Goal: Transaction & Acquisition: Book appointment/travel/reservation

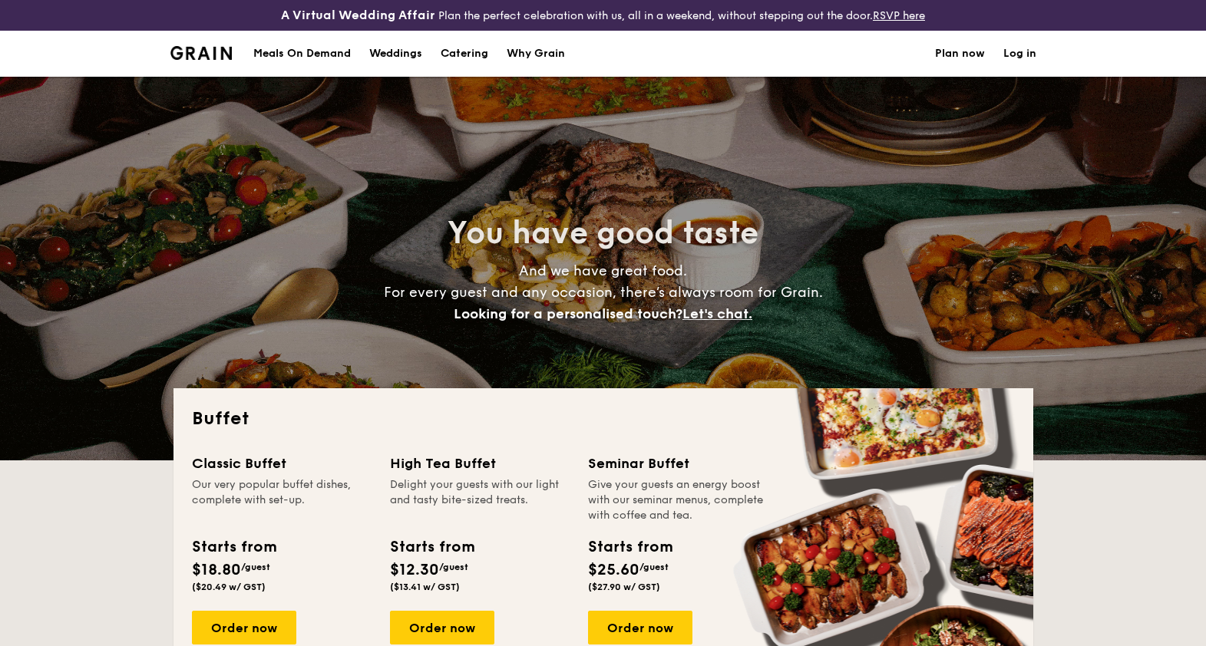
select select
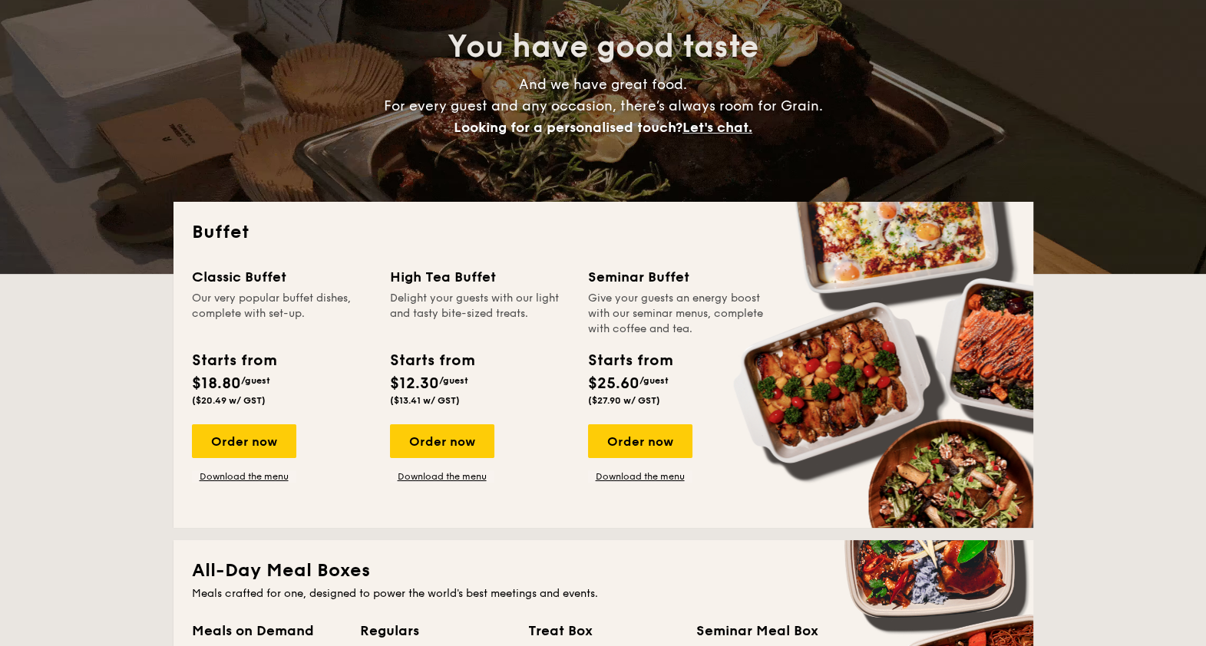
scroll to position [191, 0]
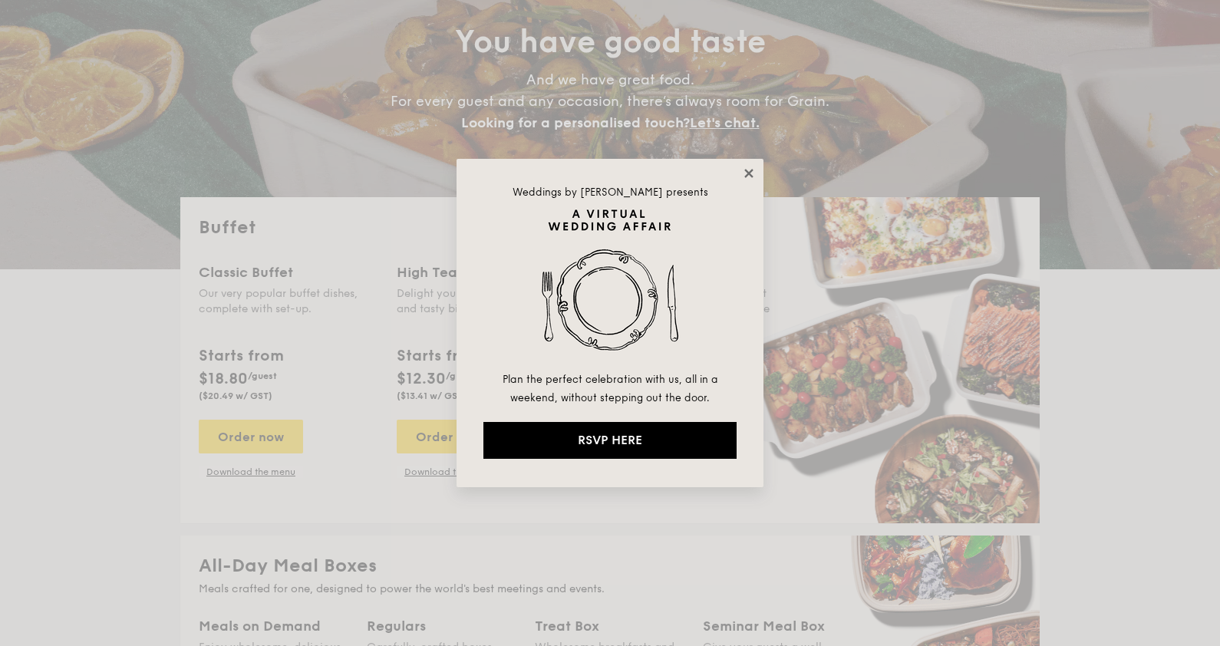
click at [748, 169] on icon at bounding box center [749, 174] width 14 height 14
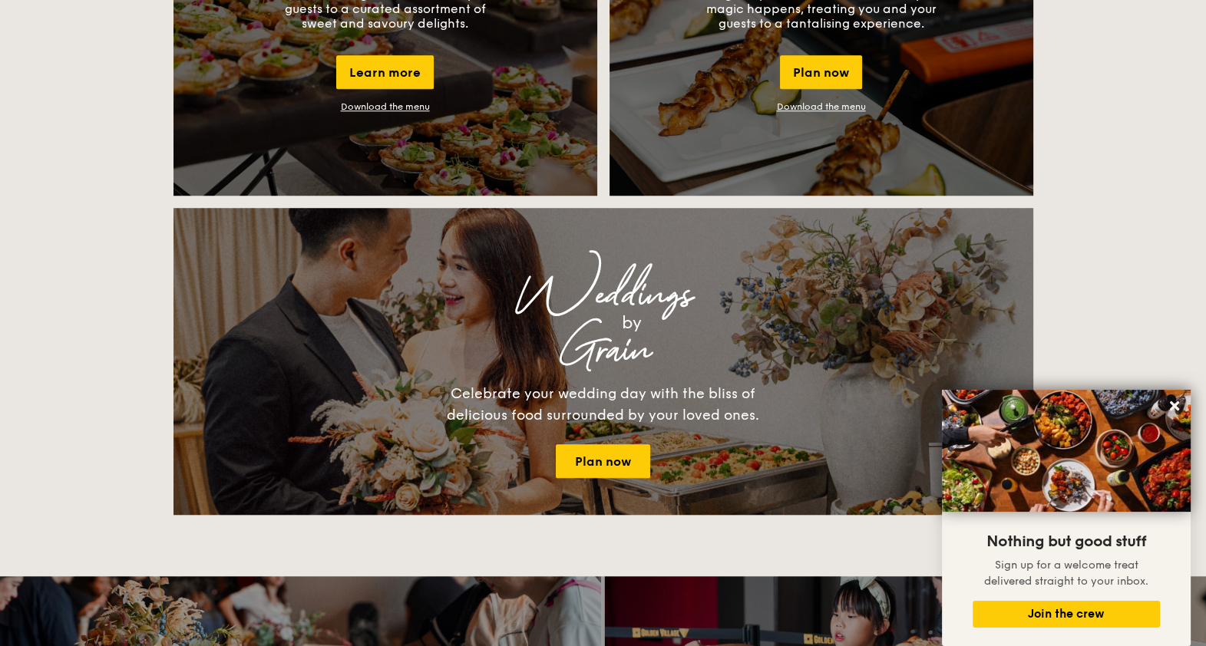
scroll to position [959, 0]
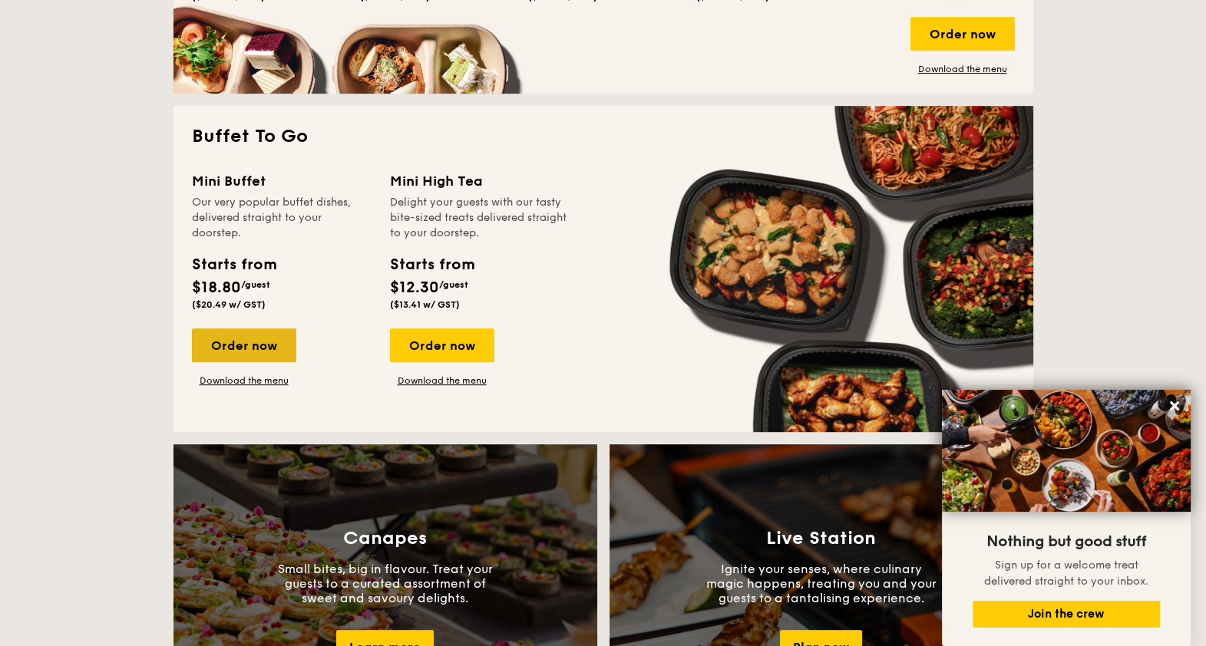
click at [246, 334] on div "Order now" at bounding box center [244, 346] width 104 height 34
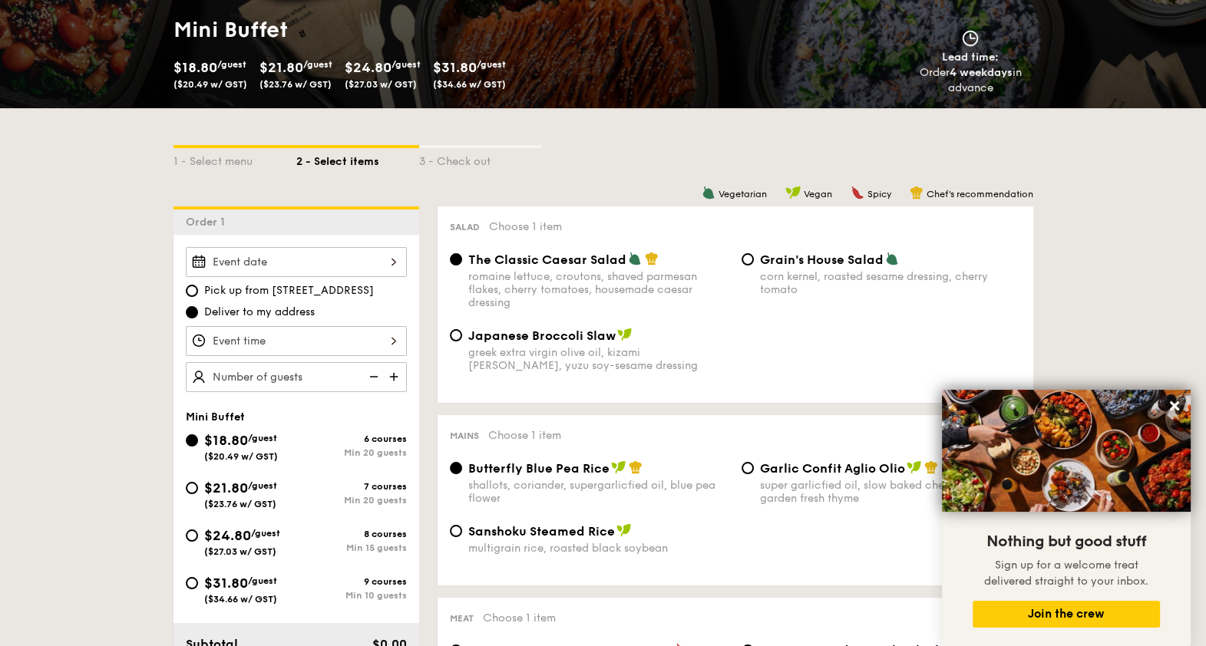
scroll to position [288, 0]
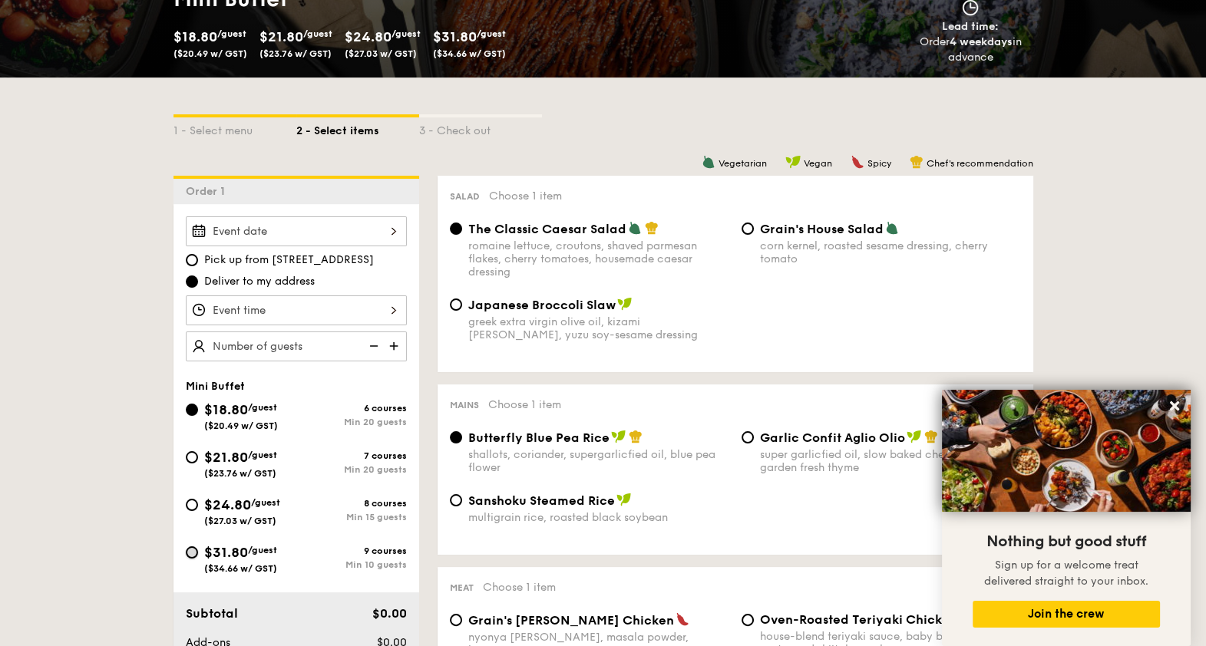
click at [187, 550] on input "$31.80 /guest ($34.66 w/ GST) 9 courses Min 10 guests" at bounding box center [192, 552] width 12 height 12
radio input "true"
radio input "false"
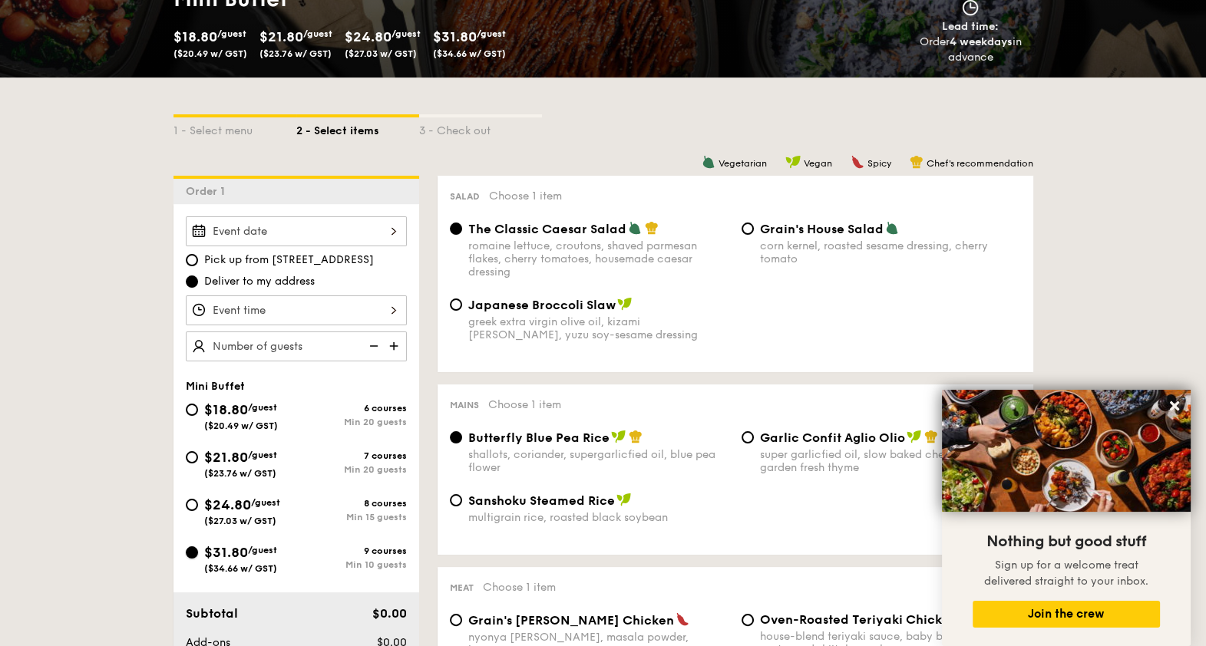
radio input "true"
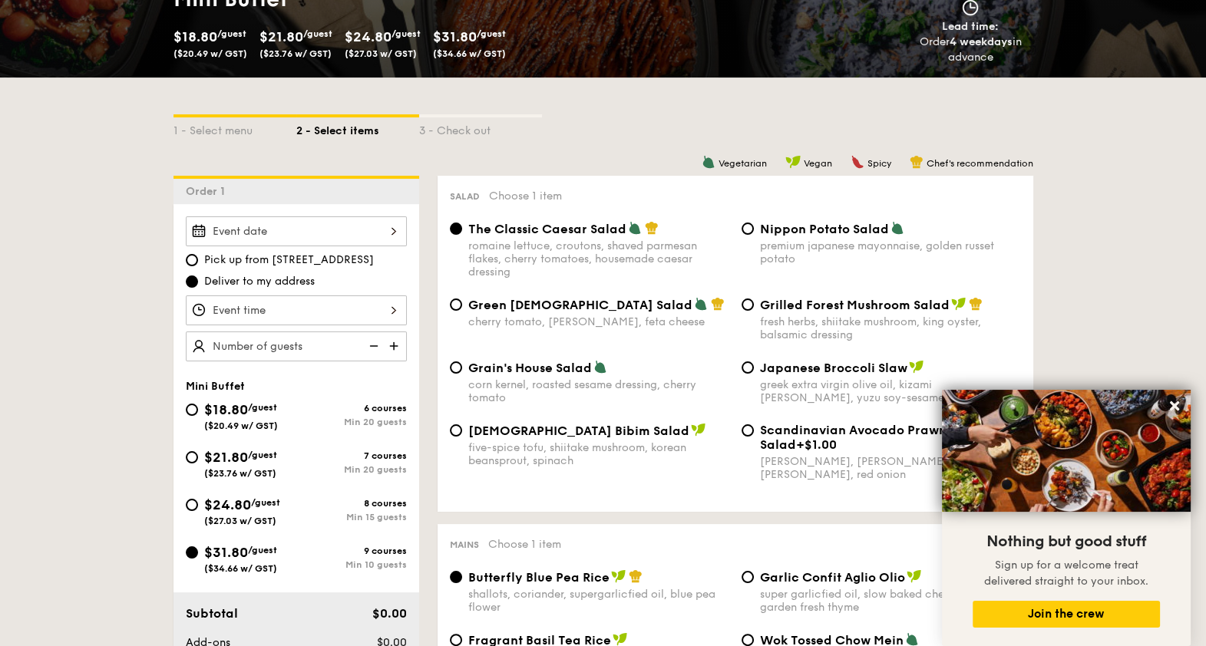
click at [395, 344] on img at bounding box center [395, 346] width 23 height 29
type input "10 guests"
click at [284, 238] on div at bounding box center [296, 231] width 221 height 30
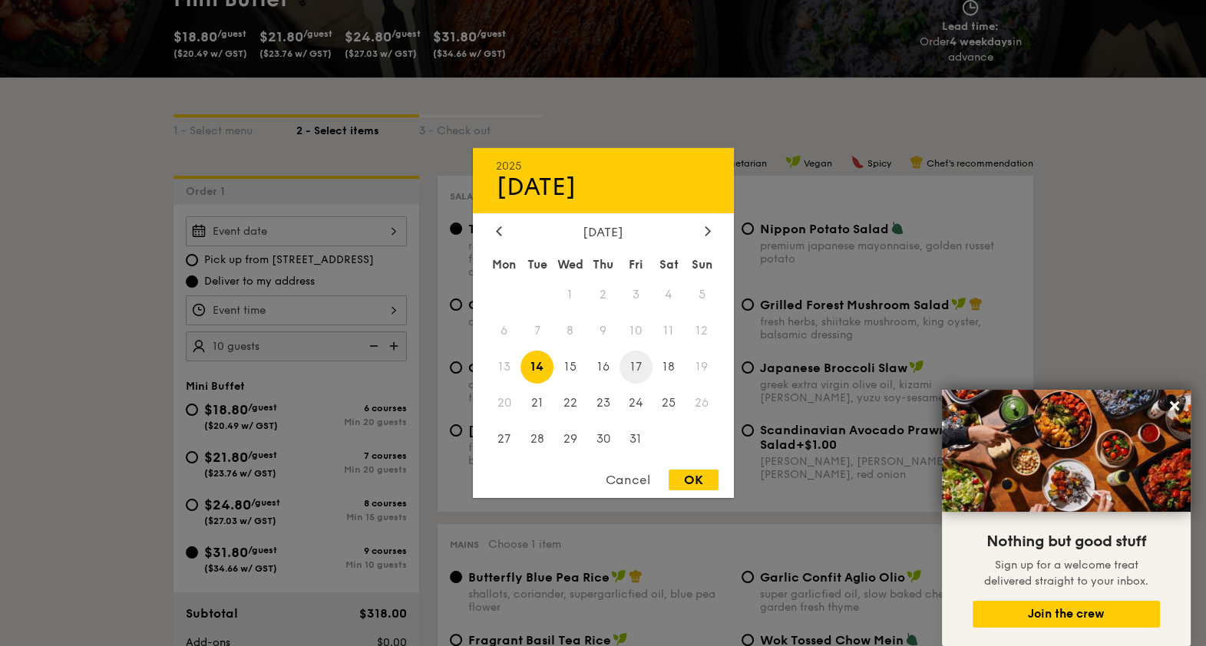
click at [639, 359] on span "17" at bounding box center [635, 367] width 33 height 33
click at [684, 480] on div "OK" at bounding box center [694, 480] width 50 height 21
type input "[DATE]"
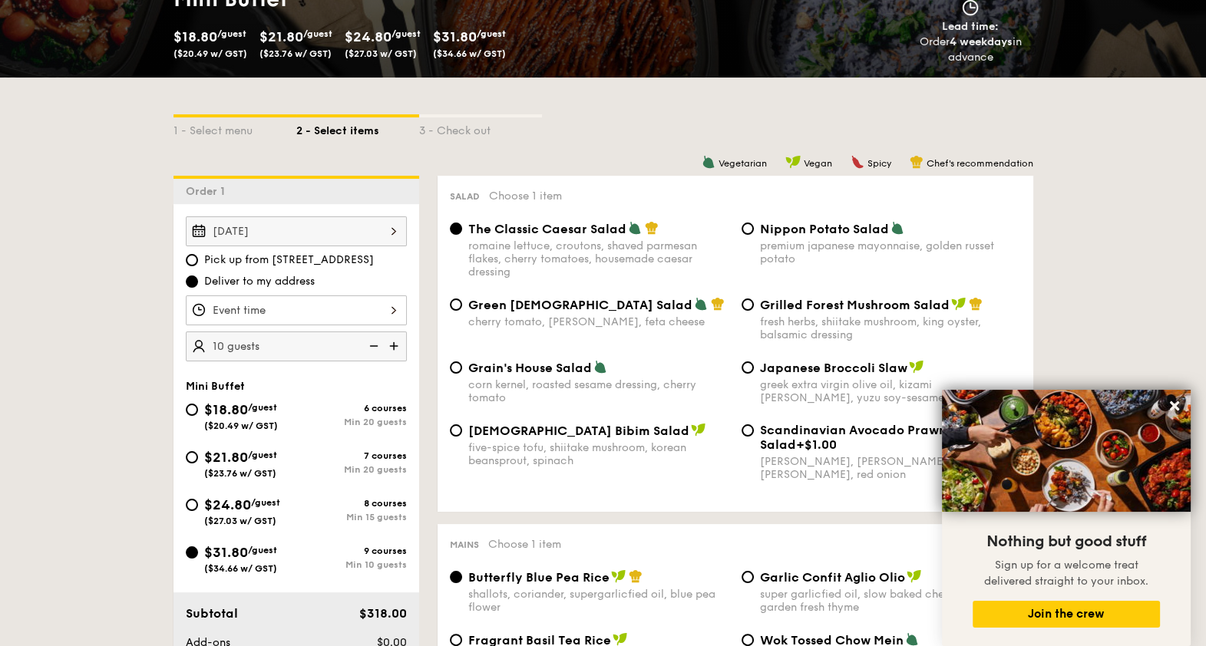
click at [1176, 408] on icon at bounding box center [1174, 405] width 9 height 9
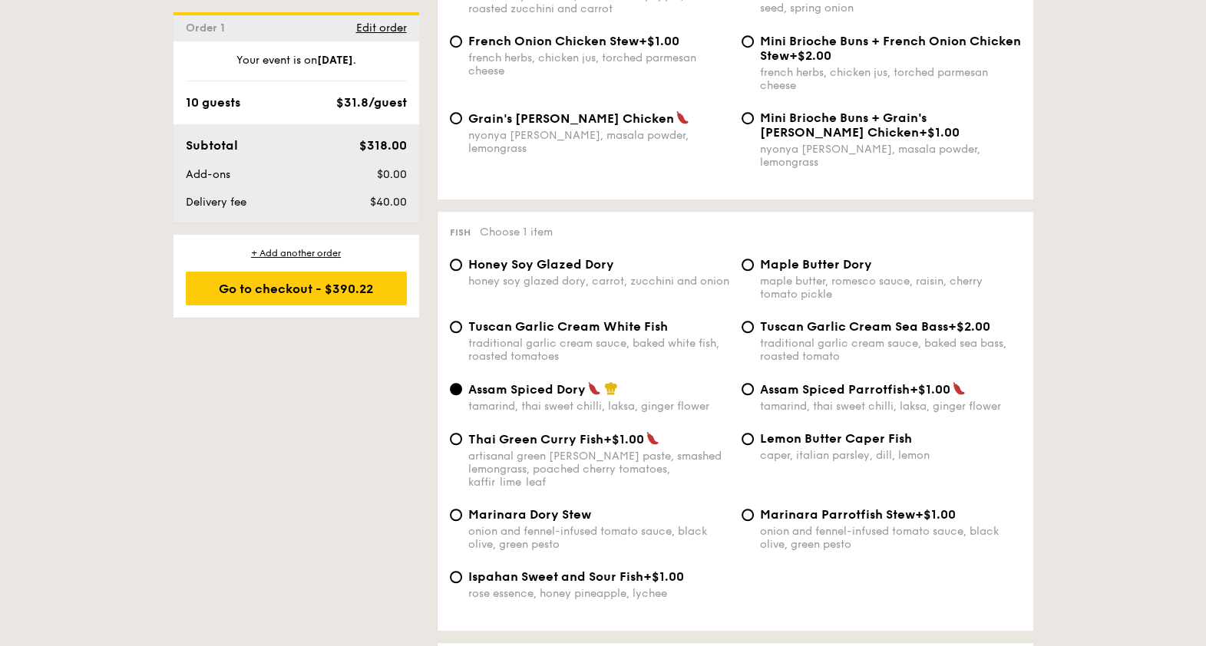
scroll to position [1438, 0]
